Goal: Information Seeking & Learning: Learn about a topic

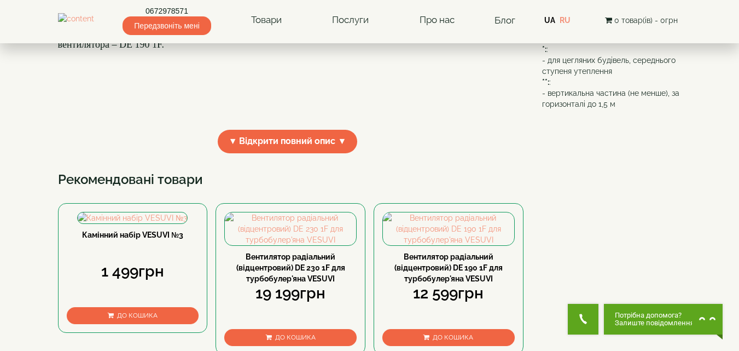
scroll to position [383, 0]
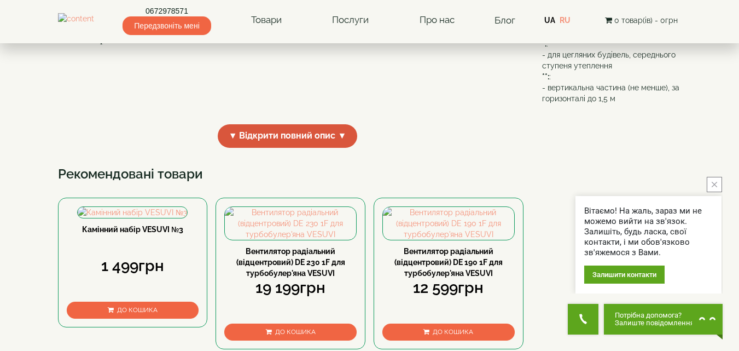
click at [271, 148] on span "▼ Відкрити повний опис ▼" at bounding box center [288, 136] width 140 height 24
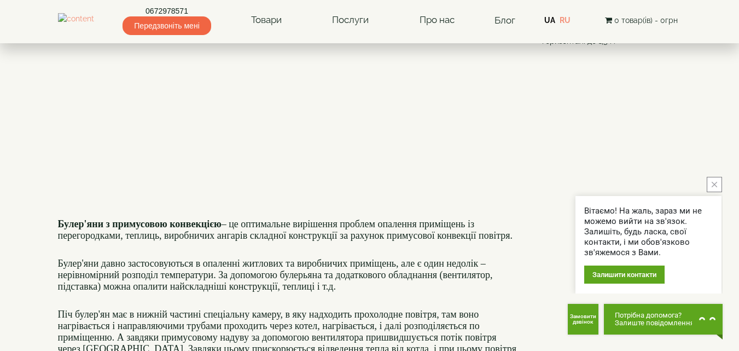
scroll to position [492, 0]
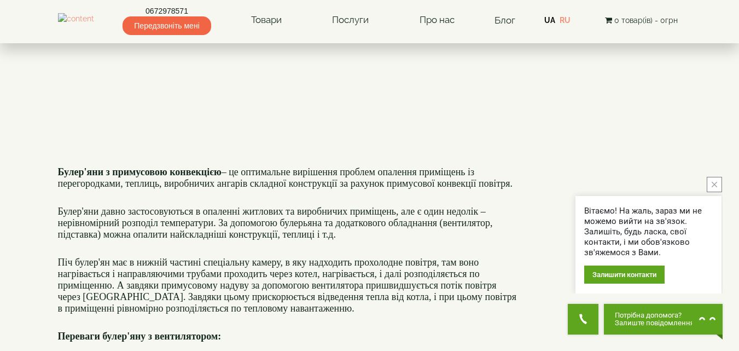
click at [540, 174] on div "**********" at bounding box center [370, 194] width 624 height 1209
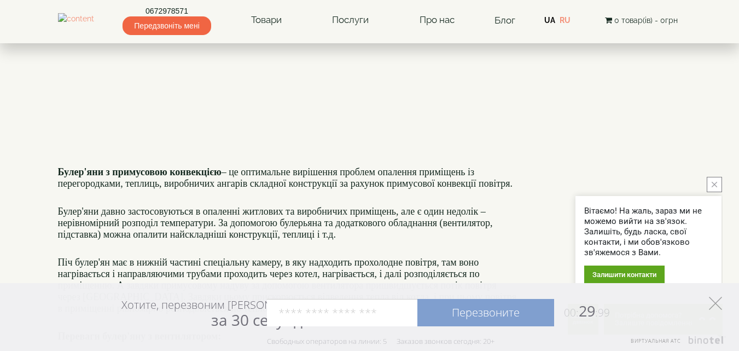
click at [709, 304] on icon at bounding box center [715, 303] width 13 height 13
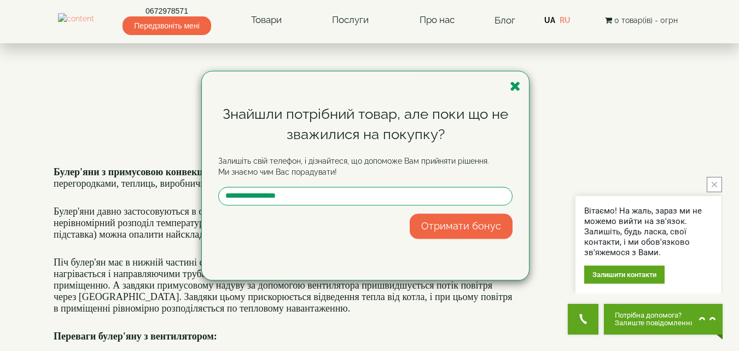
click at [523, 85] on div "Знайшли потрібний товар, але поки що не зважилися на покупку? Залишіть свій тел…" at bounding box center [365, 175] width 327 height 208
click at [517, 84] on icon "button" at bounding box center [515, 86] width 11 height 14
